Goal: Task Accomplishment & Management: Manage account settings

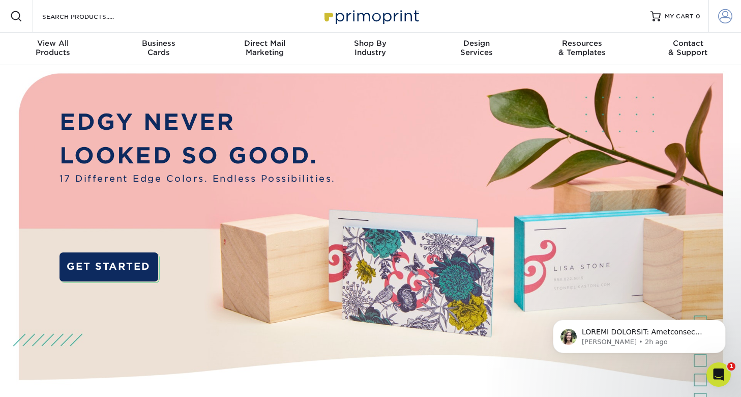
click at [732, 16] on link "Account" at bounding box center [724, 16] width 33 height 33
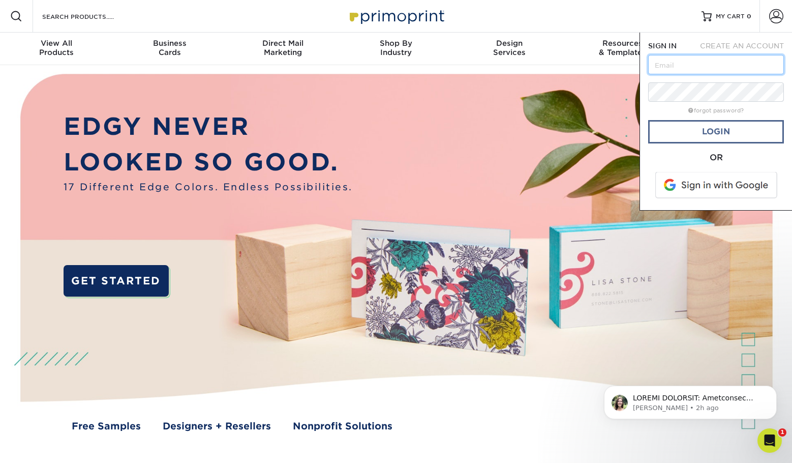
type input "[PERSON_NAME][EMAIL_ADDRESS][DOMAIN_NAME]"
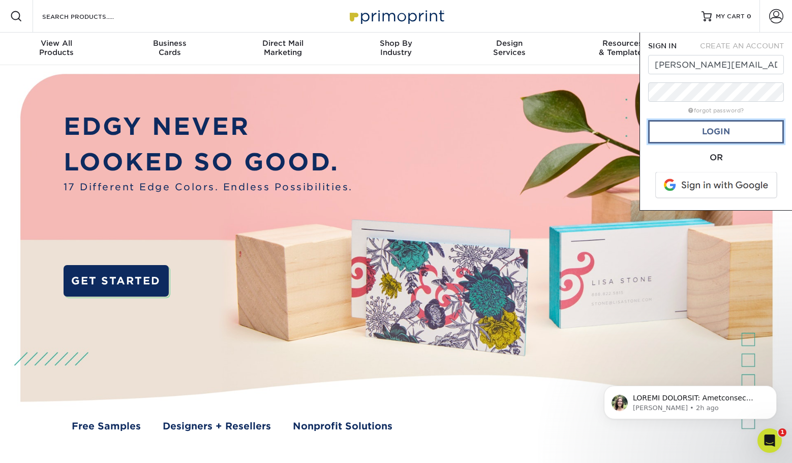
click at [726, 131] on link "Login" at bounding box center [716, 131] width 136 height 23
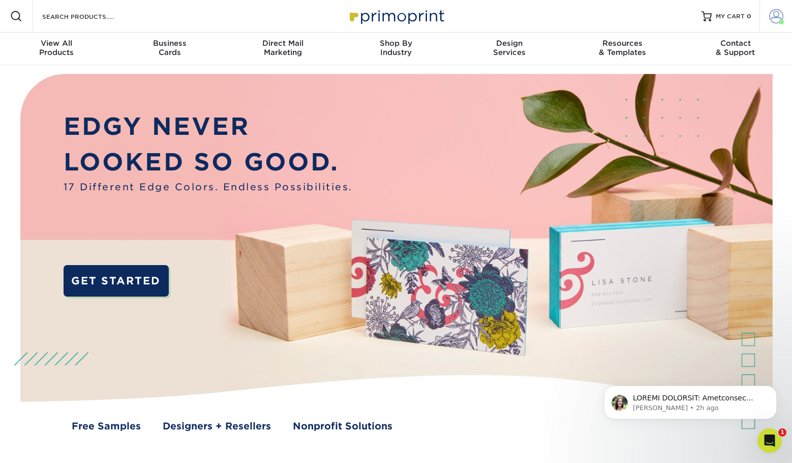
click at [740, 17] on span at bounding box center [776, 16] width 14 height 14
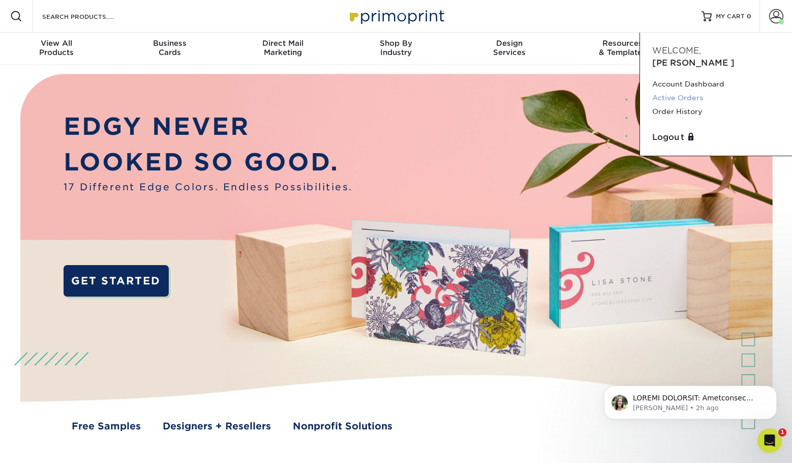
click at [696, 91] on link "Active Orders" at bounding box center [716, 98] width 128 height 14
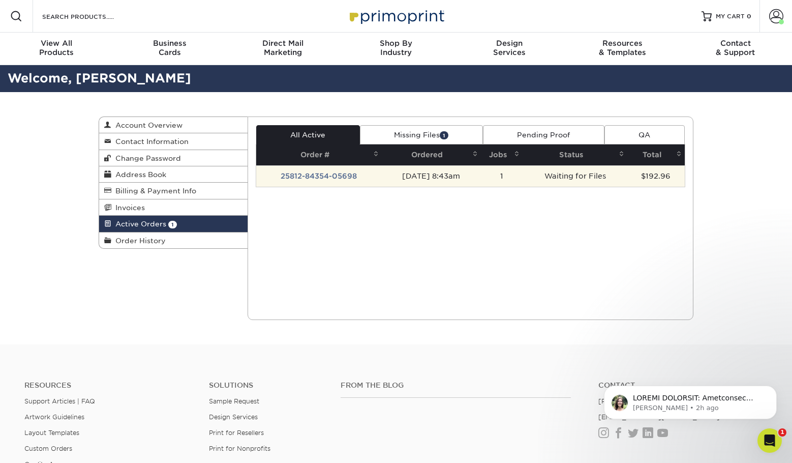
click at [382, 176] on td "[DATE] 8:43am" at bounding box center [431, 175] width 99 height 21
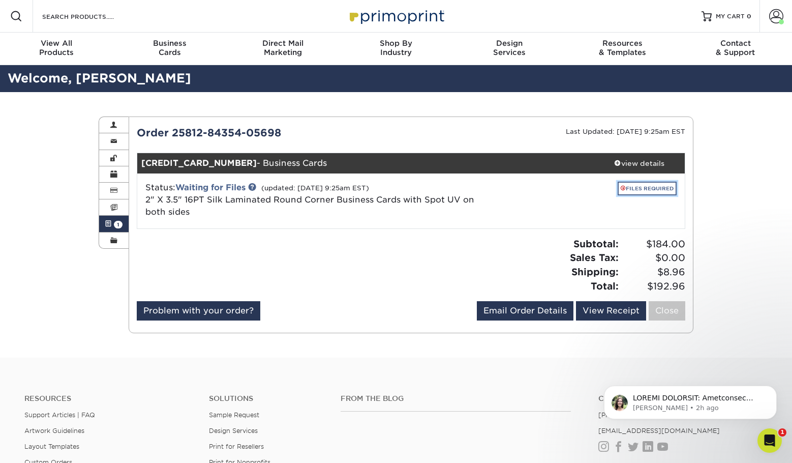
click at [654, 185] on link "FILES REQUIRED" at bounding box center [647, 189] width 59 height 14
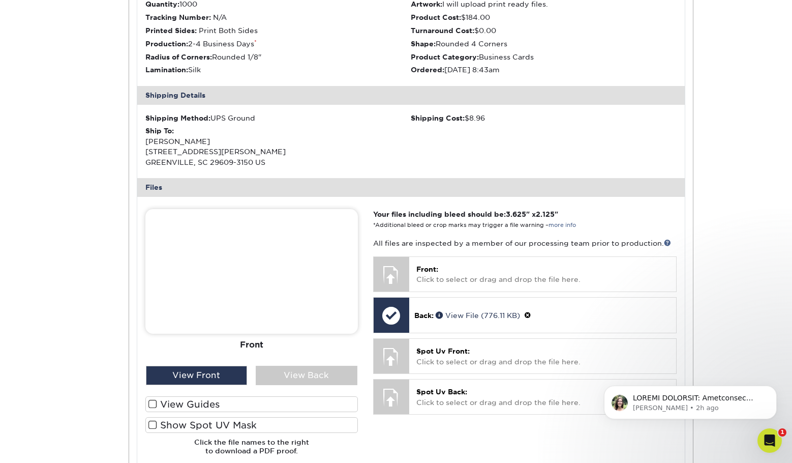
scroll to position [263, 0]
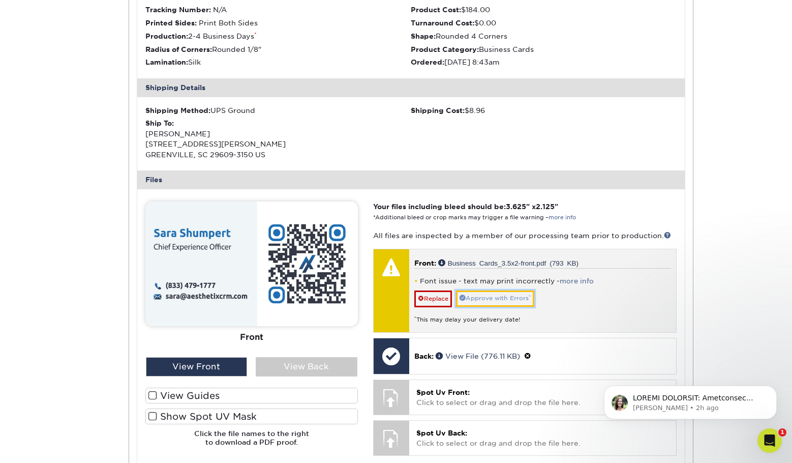
click at [519, 298] on link "Approve with Errors *" at bounding box center [495, 298] width 78 height 16
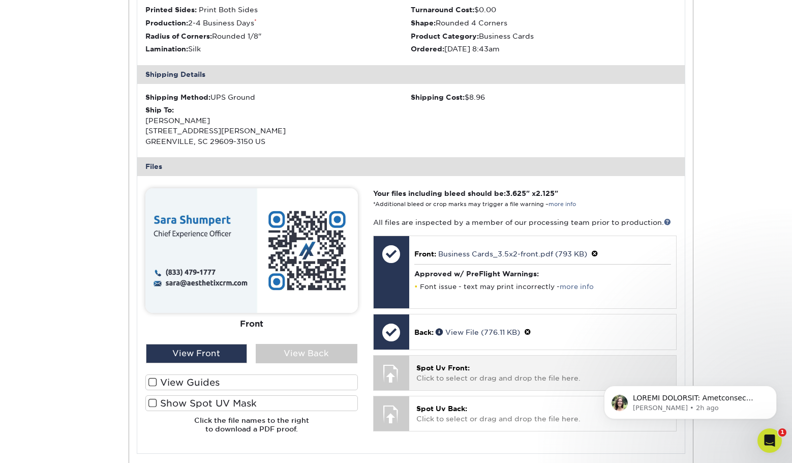
scroll to position [324, 0]
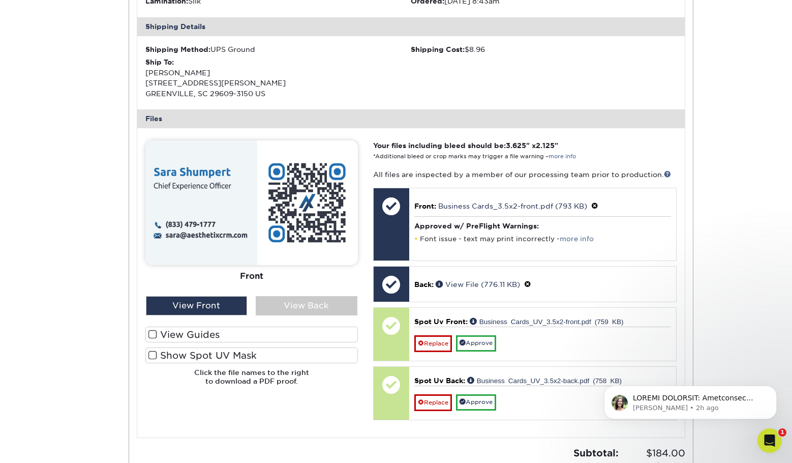
click at [155, 355] on span at bounding box center [152, 355] width 9 height 10
click at [0, 0] on input "Show Spot UV Mask" at bounding box center [0, 0] width 0 height 0
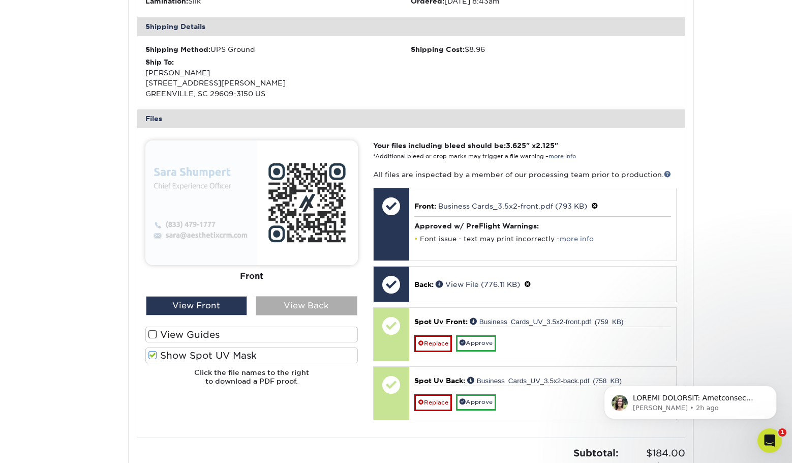
click at [305, 307] on div "View Back" at bounding box center [307, 305] width 102 height 19
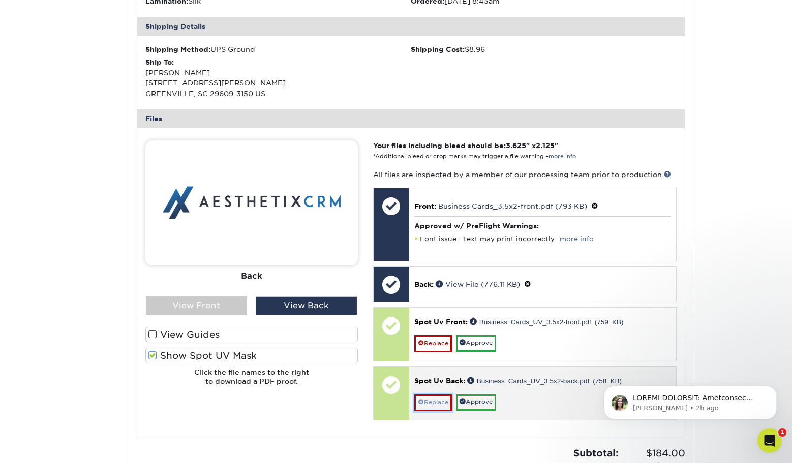
click at [438, 401] on link "Replace" at bounding box center [433, 402] width 38 height 16
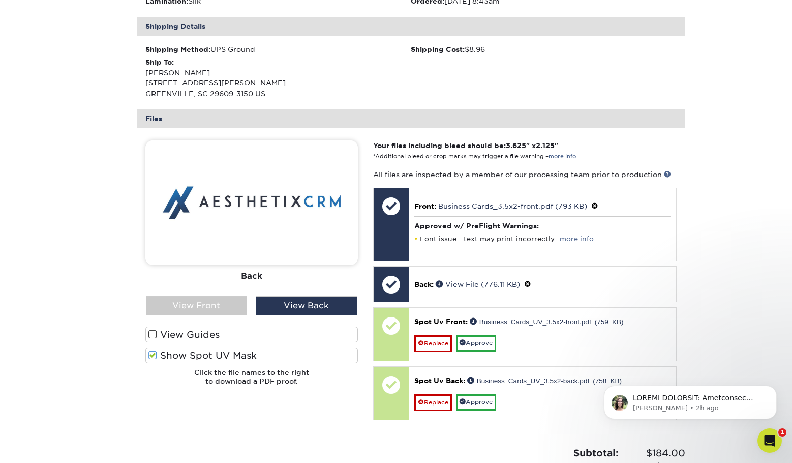
click at [149, 354] on span at bounding box center [152, 355] width 9 height 10
click at [0, 0] on input "Show Spot UV Mask" at bounding box center [0, 0] width 0 height 0
click at [153, 356] on span at bounding box center [152, 355] width 9 height 10
click at [0, 0] on input "Show Spot UV Mask" at bounding box center [0, 0] width 0 height 0
click at [191, 305] on div "View Front" at bounding box center [197, 305] width 102 height 19
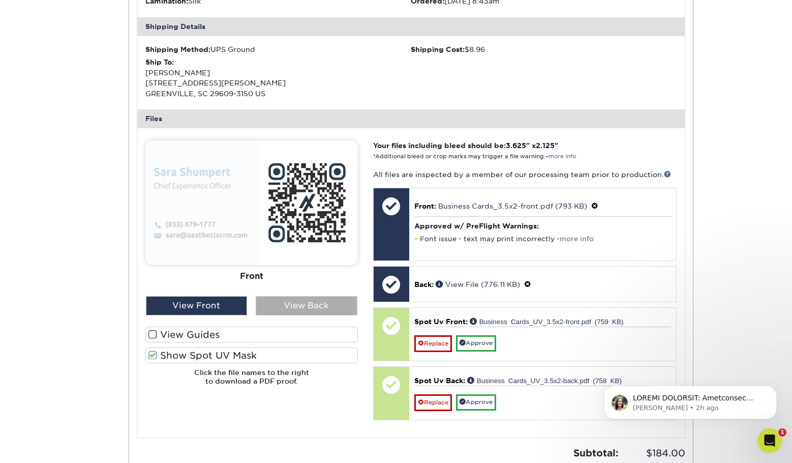
click at [283, 308] on div "View Back" at bounding box center [307, 305] width 102 height 19
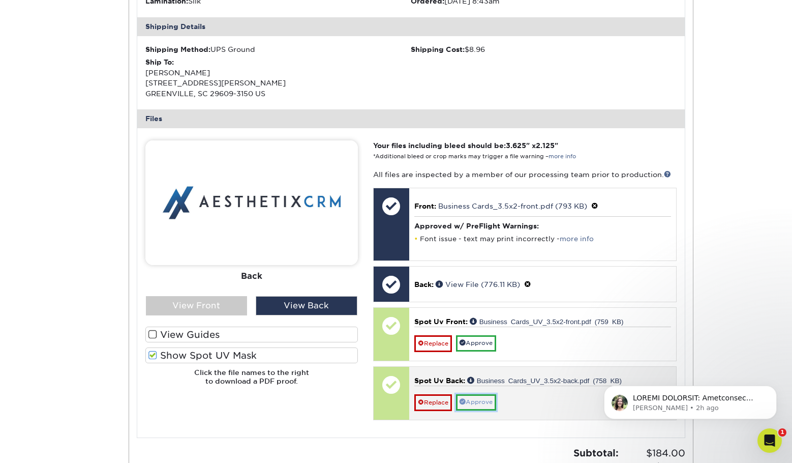
click at [474, 400] on link "Approve" at bounding box center [476, 402] width 40 height 16
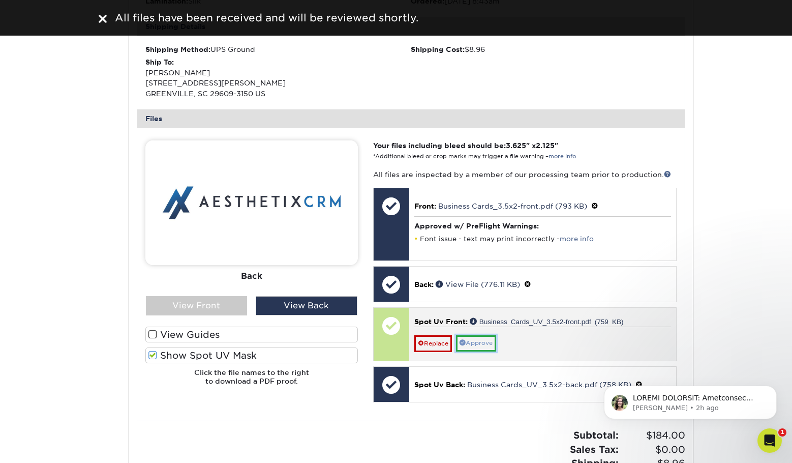
click at [481, 345] on link "Approve" at bounding box center [476, 343] width 40 height 16
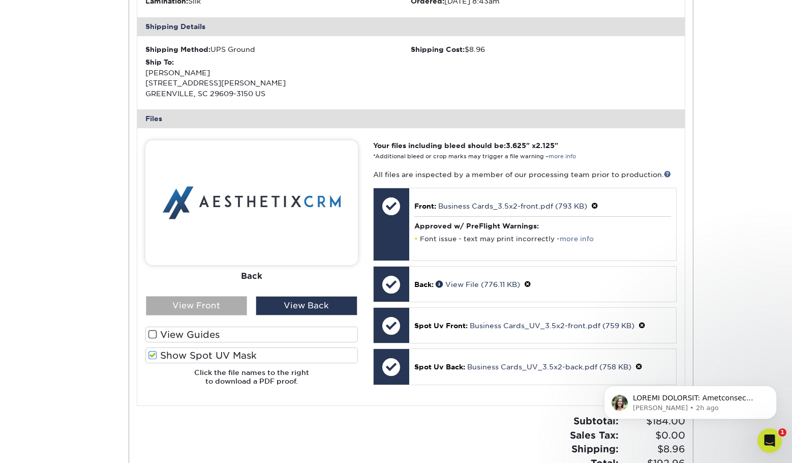
click at [214, 308] on div "View Front" at bounding box center [197, 305] width 102 height 19
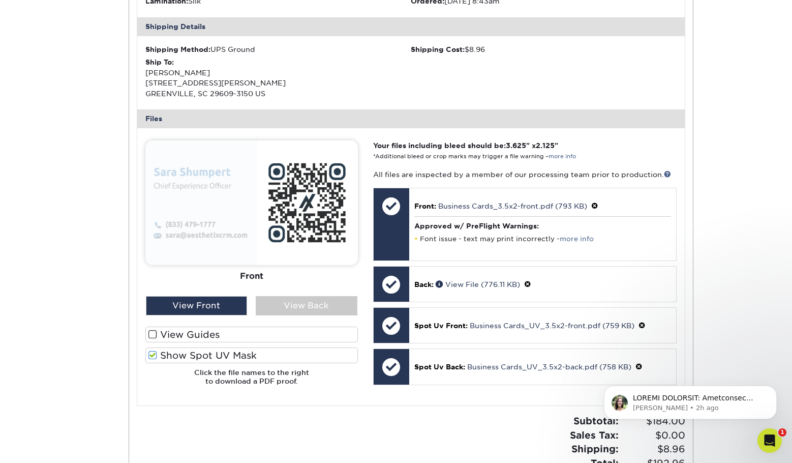
click at [153, 336] on span at bounding box center [152, 335] width 9 height 10
click at [0, 0] on input "View Guides" at bounding box center [0, 0] width 0 height 0
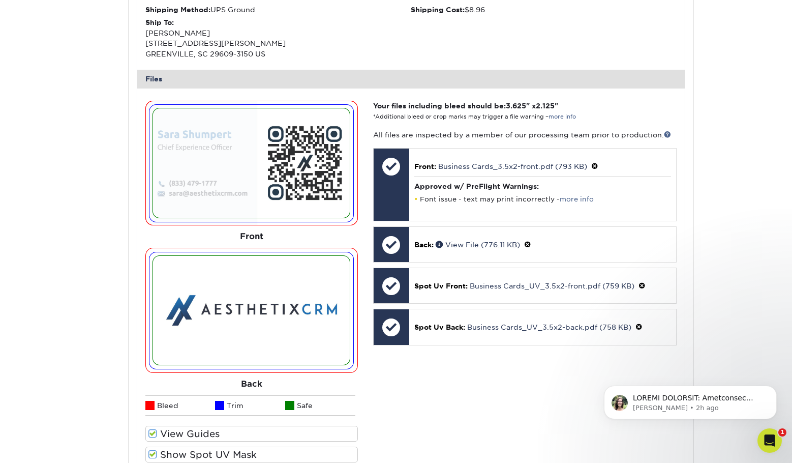
scroll to position [396, 0]
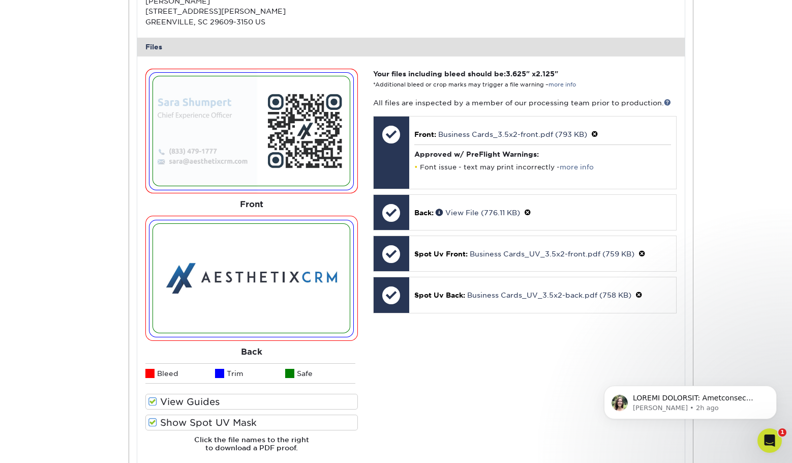
click at [270, 281] on img at bounding box center [251, 278] width 197 height 109
click at [154, 422] on span at bounding box center [152, 422] width 9 height 10
click at [0, 0] on input "Show Spot UV Mask" at bounding box center [0, 0] width 0 height 0
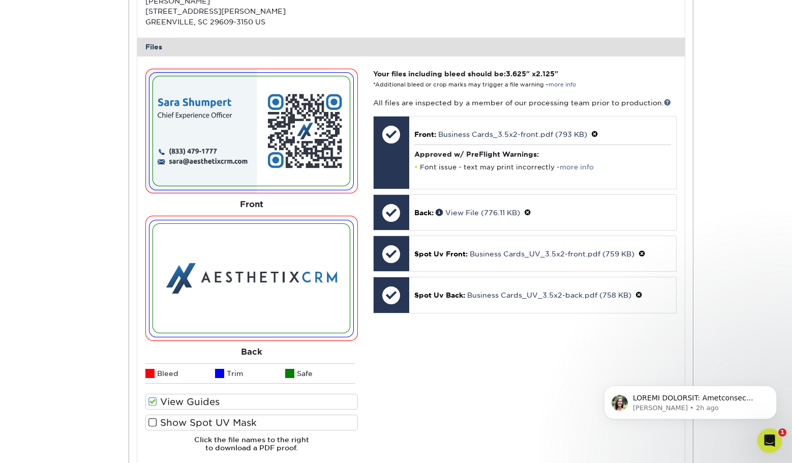
click at [152, 402] on span at bounding box center [152, 402] width 9 height 10
click at [0, 0] on input "View Guides" at bounding box center [0, 0] width 0 height 0
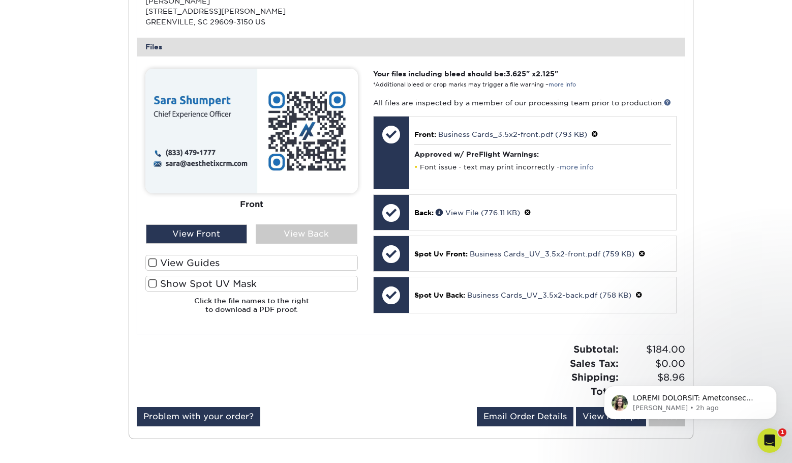
click at [154, 283] on span at bounding box center [152, 284] width 9 height 10
click at [0, 0] on input "Show Spot UV Mask" at bounding box center [0, 0] width 0 height 0
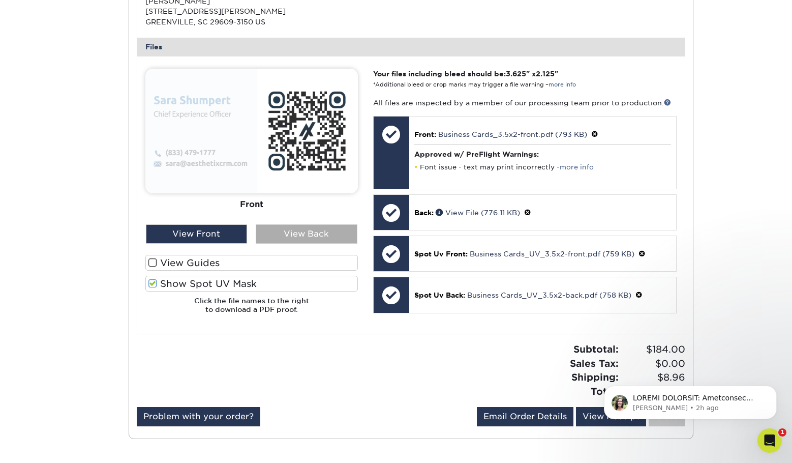
click at [280, 237] on div "View Back" at bounding box center [307, 233] width 102 height 19
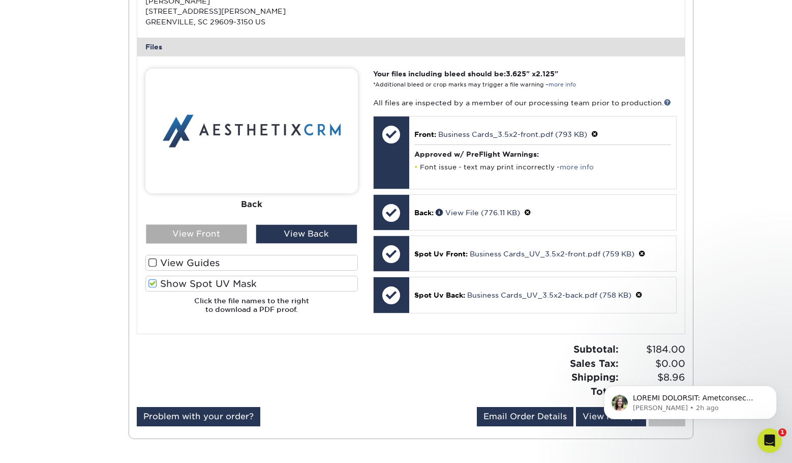
click at [211, 237] on div "View Front" at bounding box center [197, 233] width 102 height 19
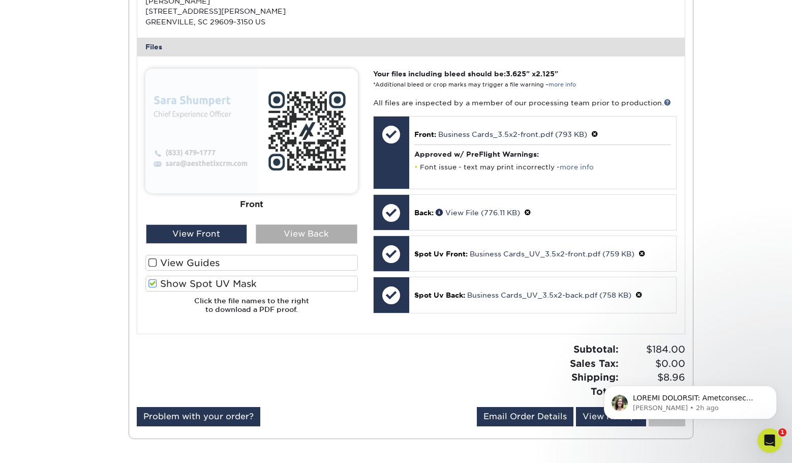
click at [316, 236] on div "View Back" at bounding box center [307, 233] width 102 height 19
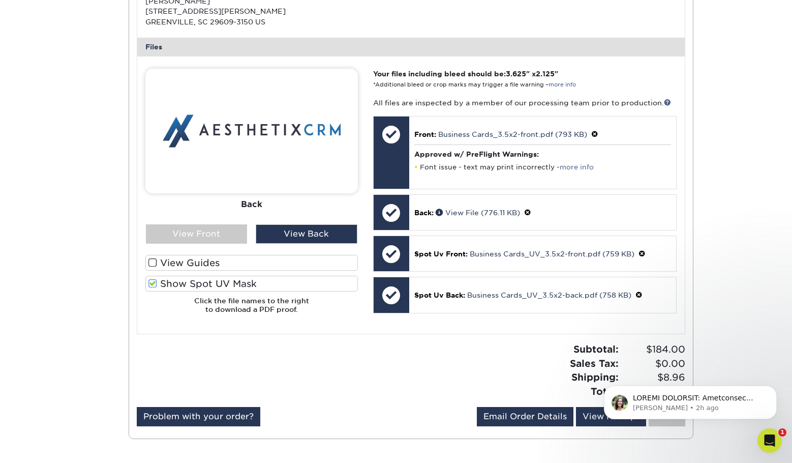
click at [146, 283] on label "Show Spot UV Mask" at bounding box center [251, 284] width 213 height 16
click at [0, 0] on input "Show Spot UV Mask" at bounding box center [0, 0] width 0 height 0
click at [152, 284] on span at bounding box center [152, 284] width 9 height 10
click at [0, 0] on input "Show Spot UV Mask" at bounding box center [0, 0] width 0 height 0
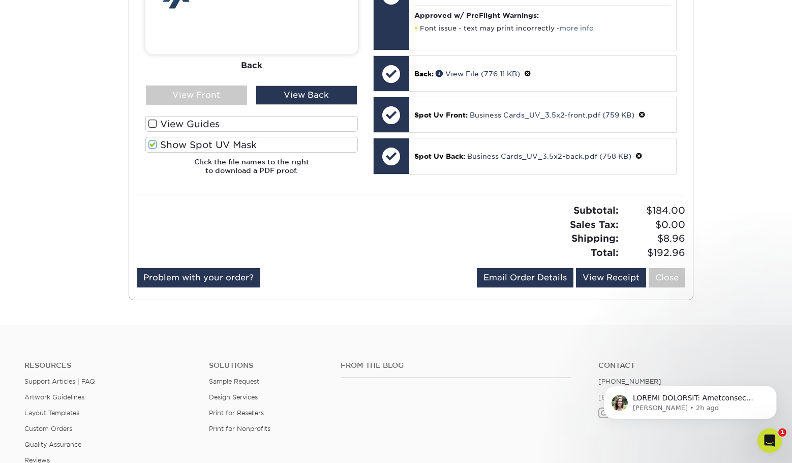
scroll to position [529, 0]
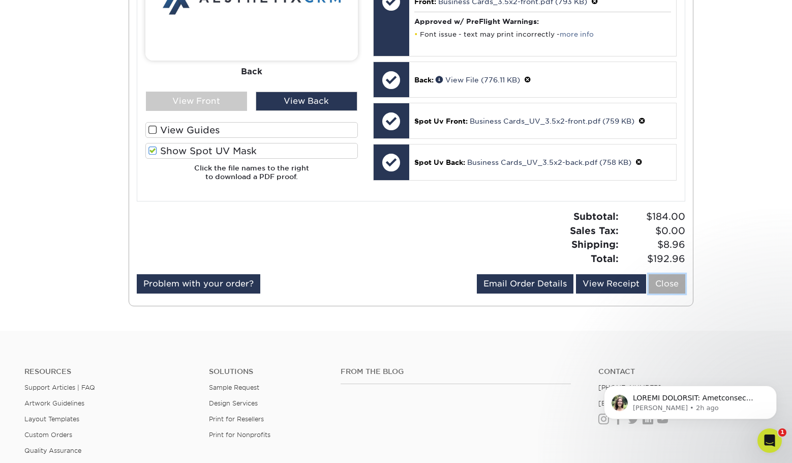
click at [675, 281] on link "Close" at bounding box center [667, 283] width 37 height 19
